Goal: Task Accomplishment & Management: Use online tool/utility

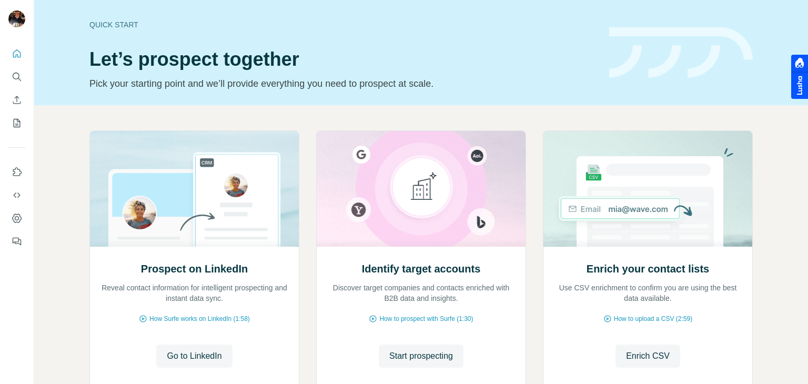
click at [198, 350] on span "Go to LinkedIn" at bounding box center [194, 356] width 55 height 13
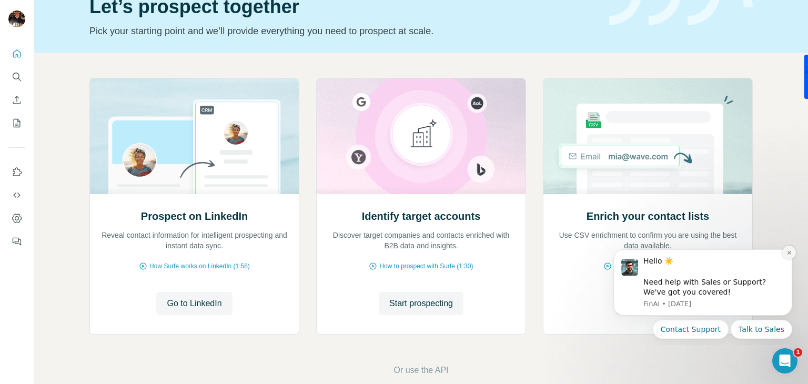
click at [789, 250] on icon "Dismiss notification" at bounding box center [789, 253] width 6 height 6
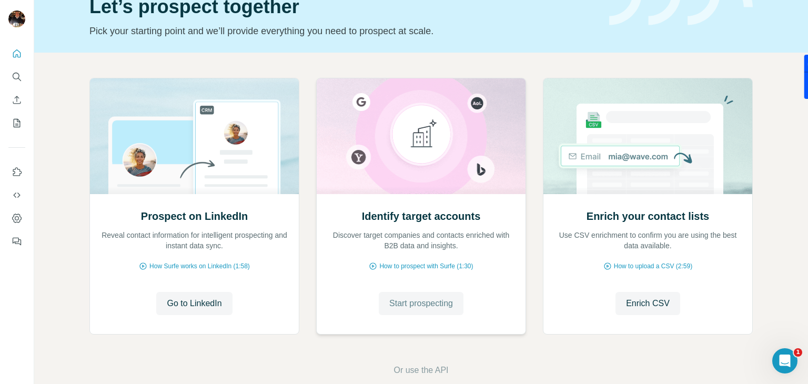
click at [431, 302] on span "Start prospecting" at bounding box center [421, 303] width 64 height 13
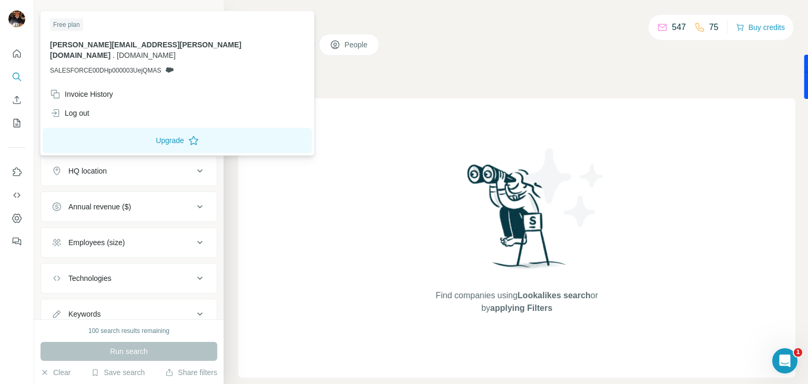
click at [13, 19] on img at bounding box center [16, 19] width 17 height 17
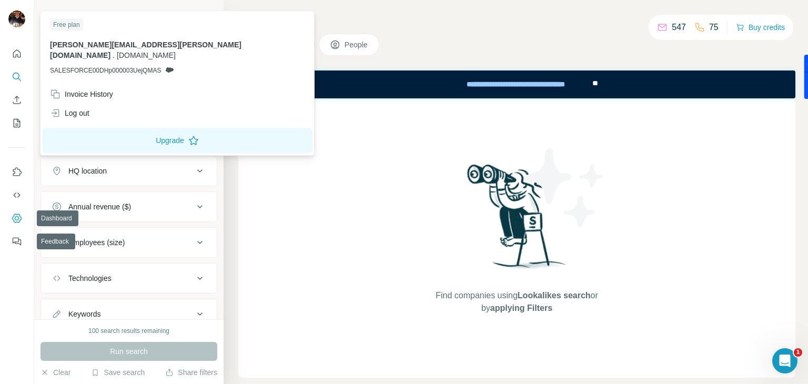
click at [14, 218] on icon "Dashboard" at bounding box center [17, 218] width 11 height 11
